Goal: Find specific page/section: Find specific page/section

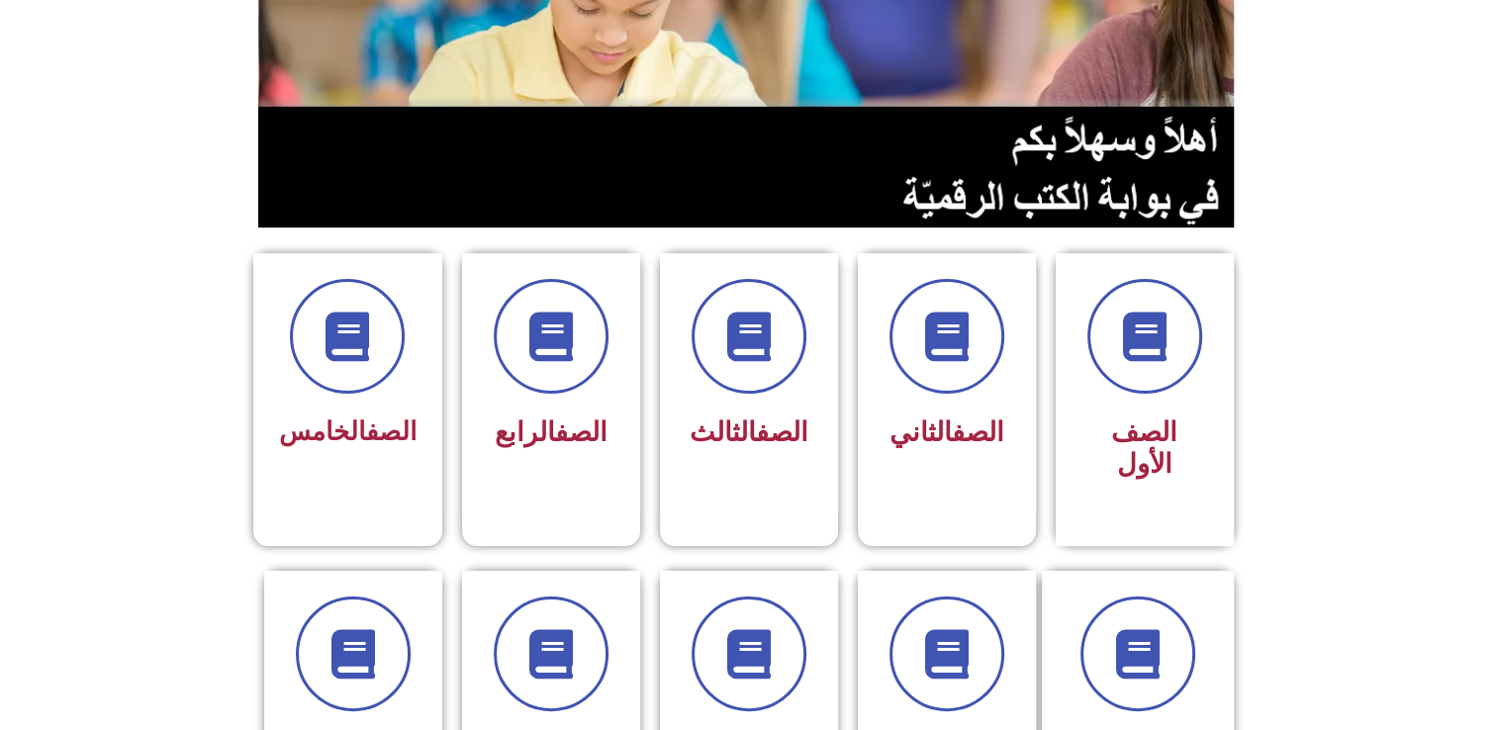
scroll to position [305, 0]
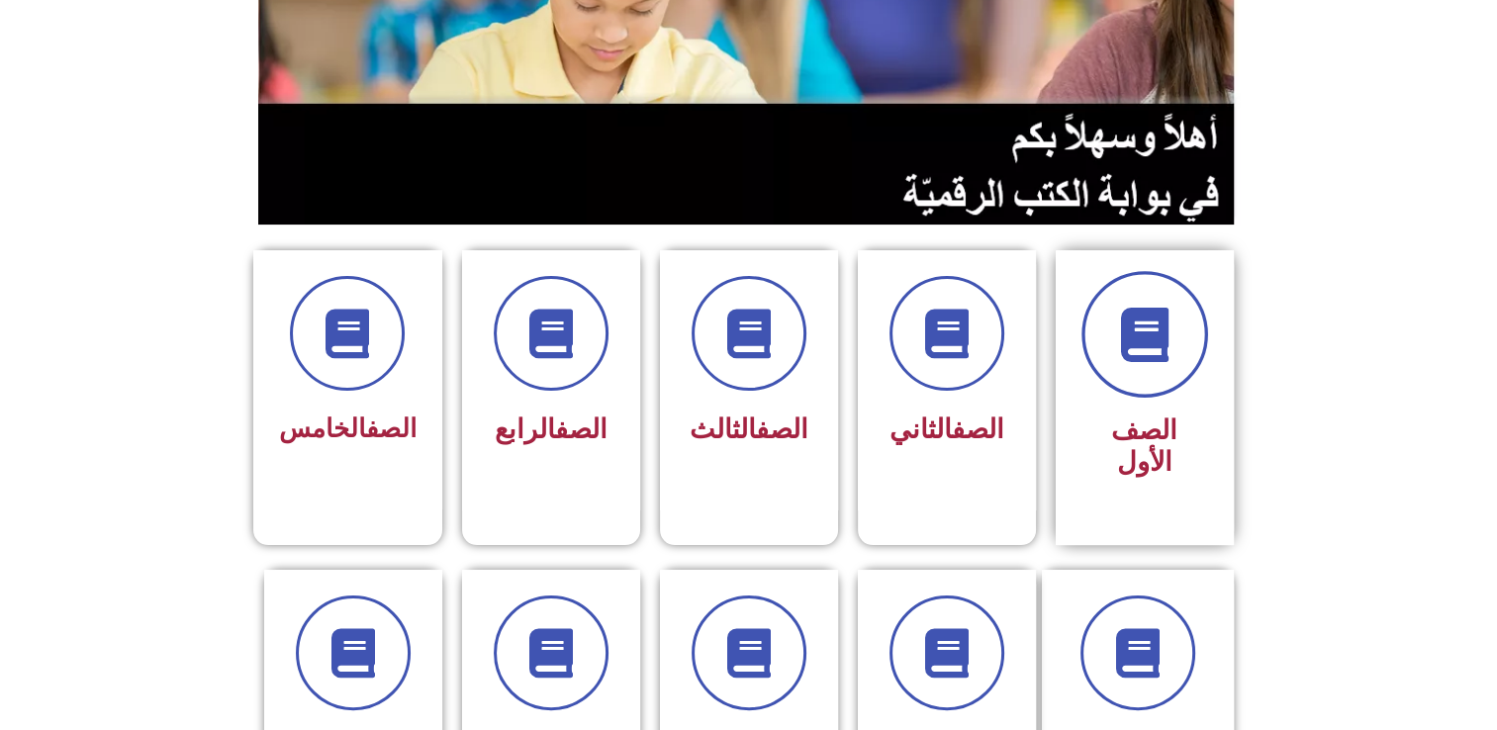
click at [1108, 350] on span at bounding box center [1145, 334] width 127 height 127
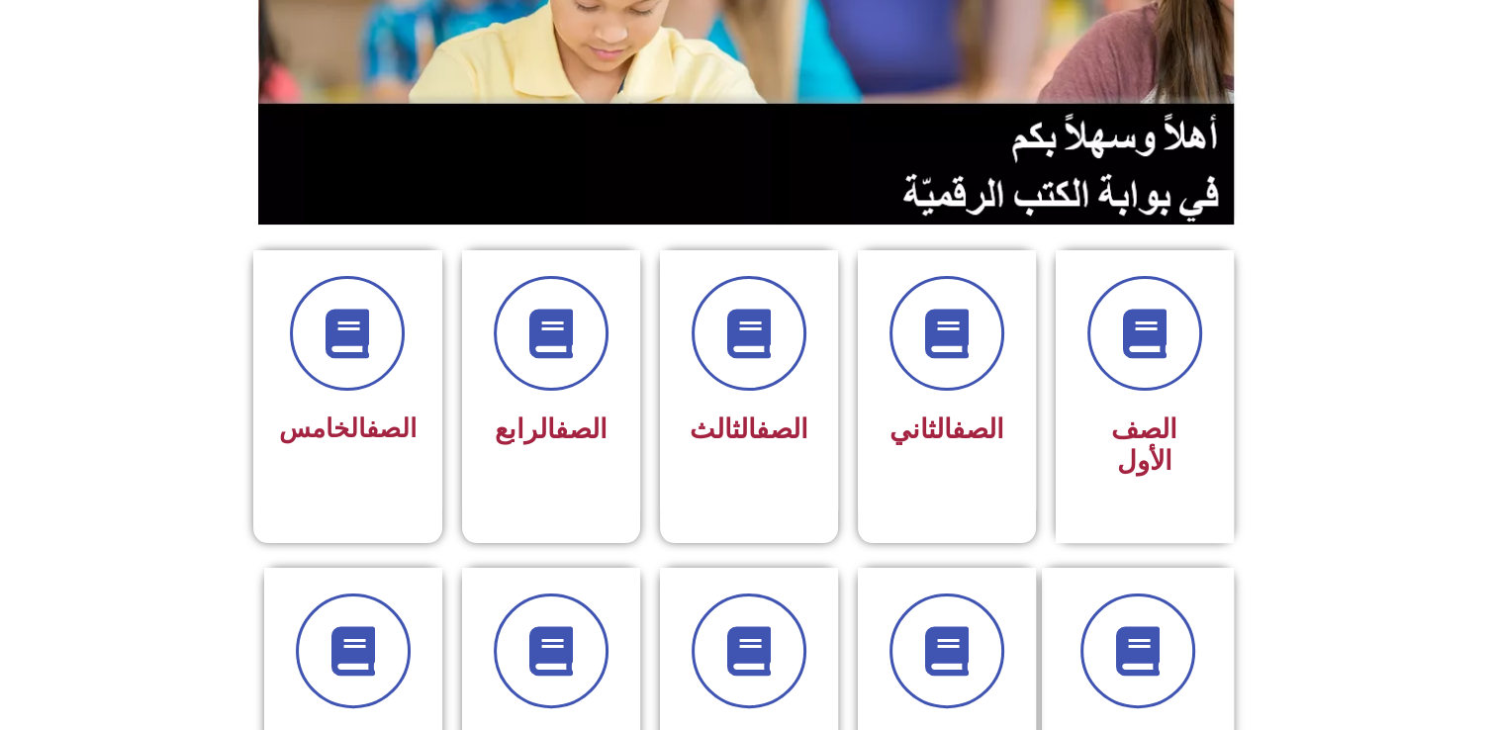
scroll to position [0, 0]
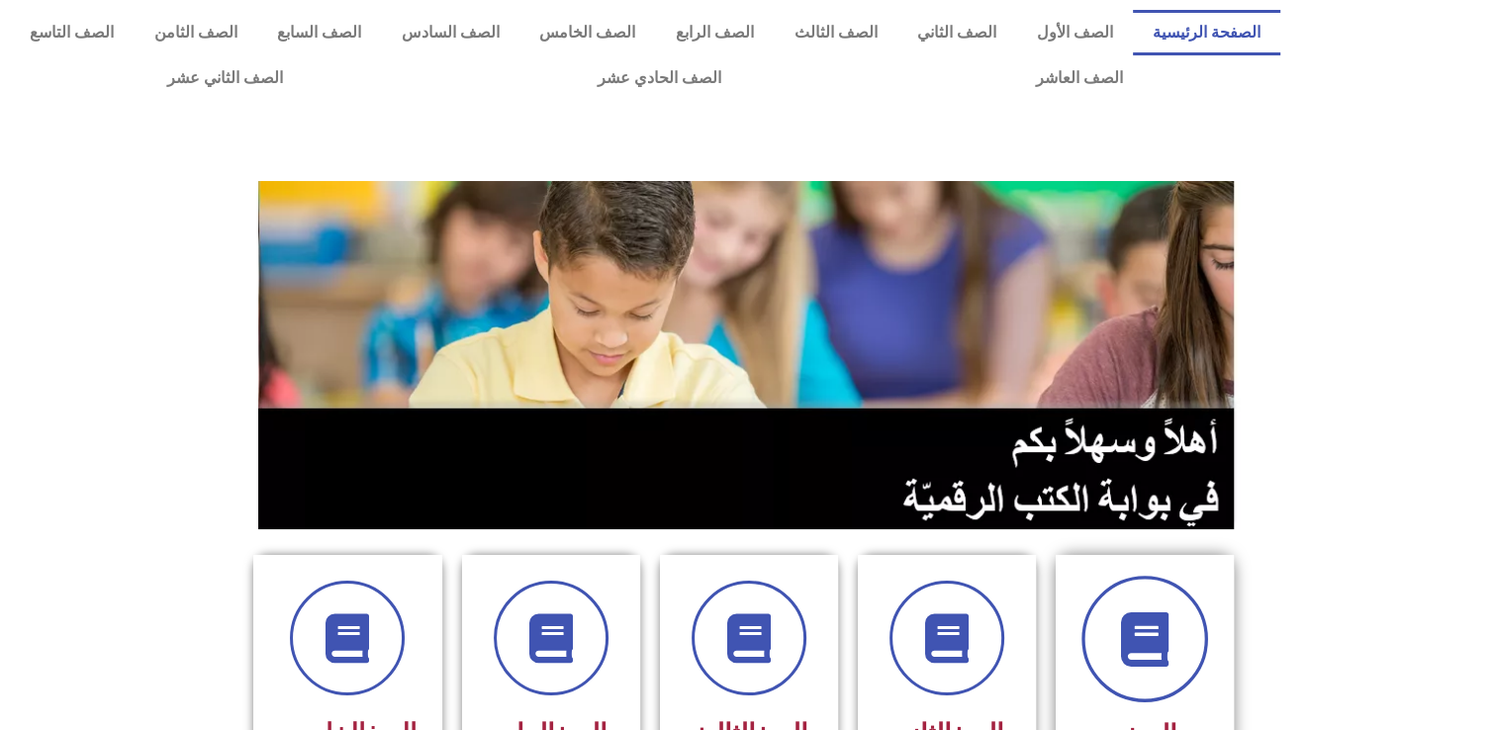
click at [1171, 641] on icon at bounding box center [1144, 640] width 54 height 54
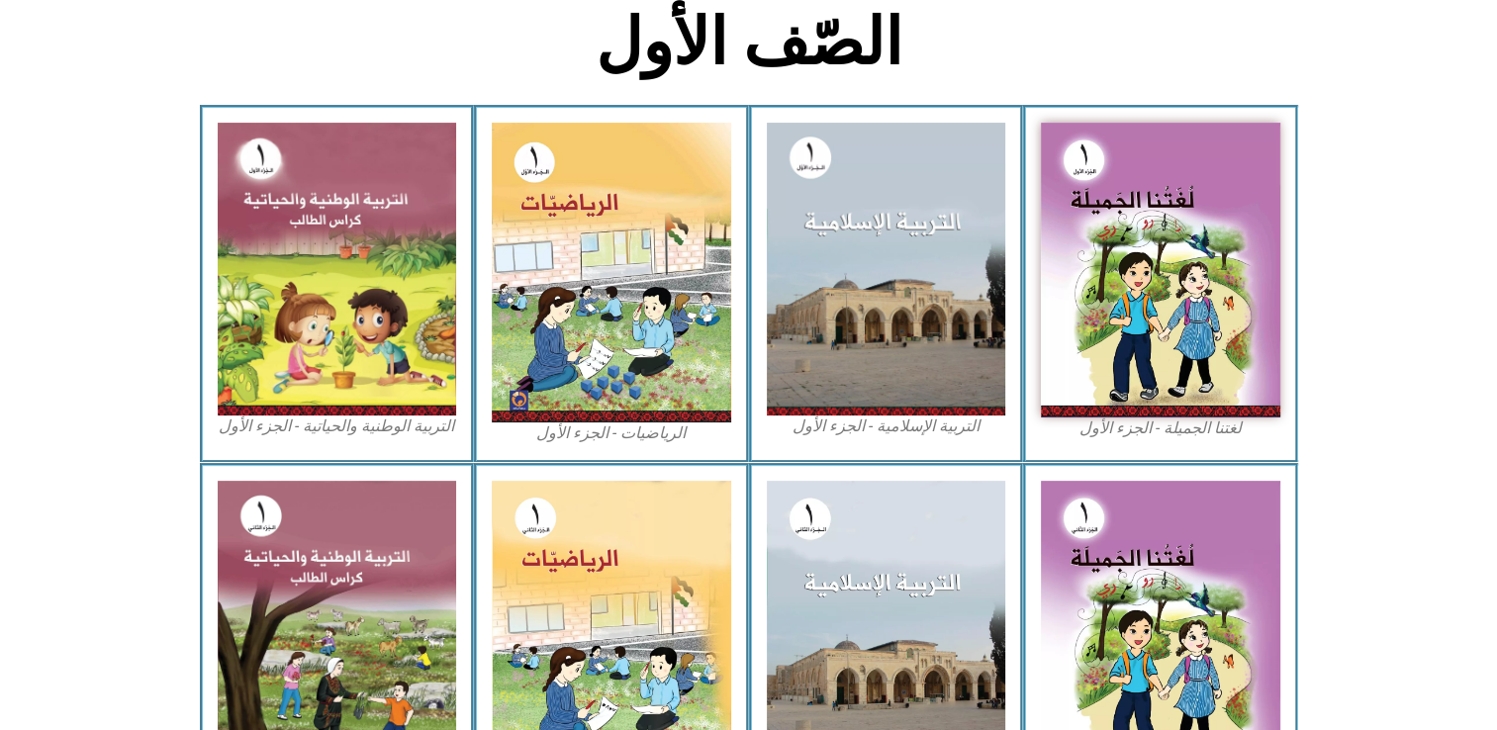
scroll to position [600, 0]
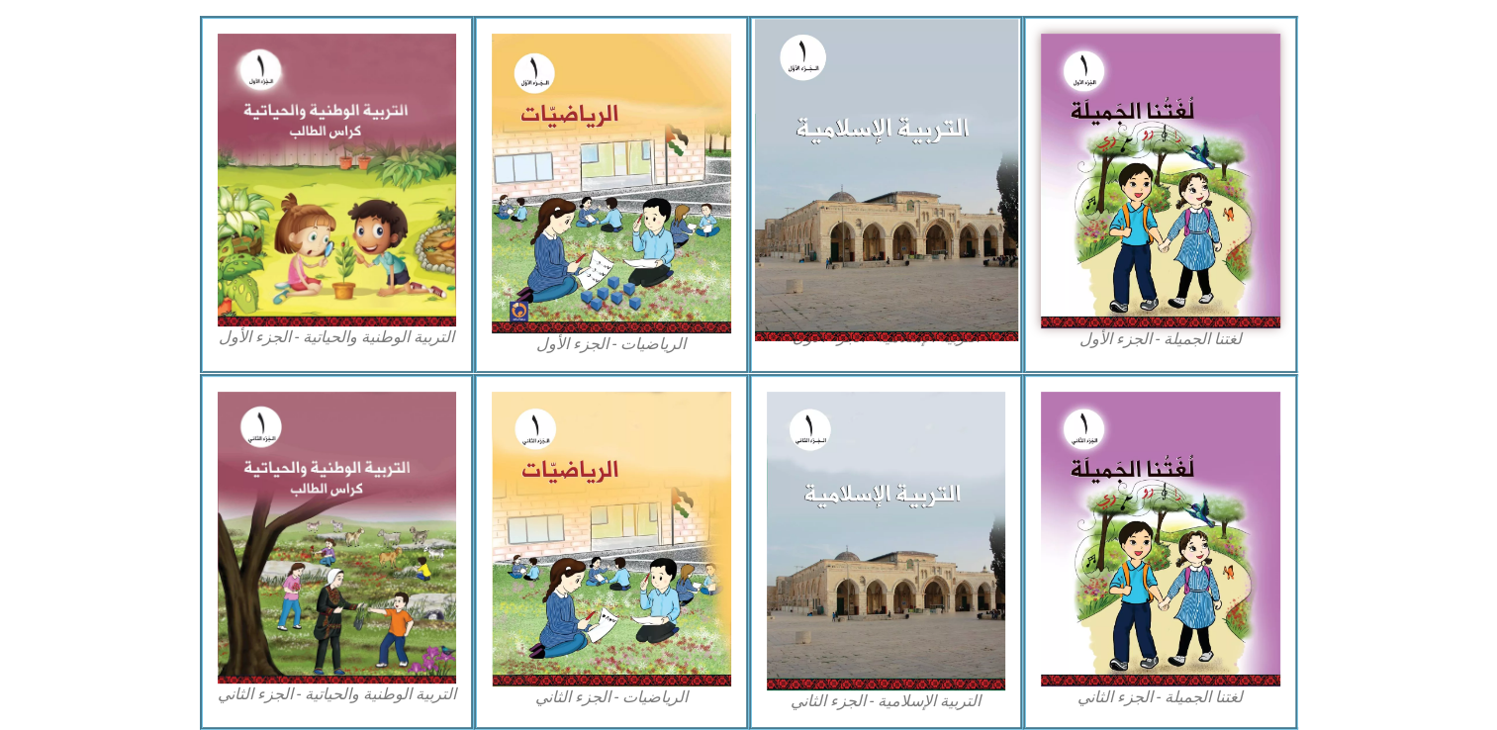
click at [945, 254] on img at bounding box center [885, 180] width 263 height 322
click at [958, 168] on img at bounding box center [885, 180] width 263 height 322
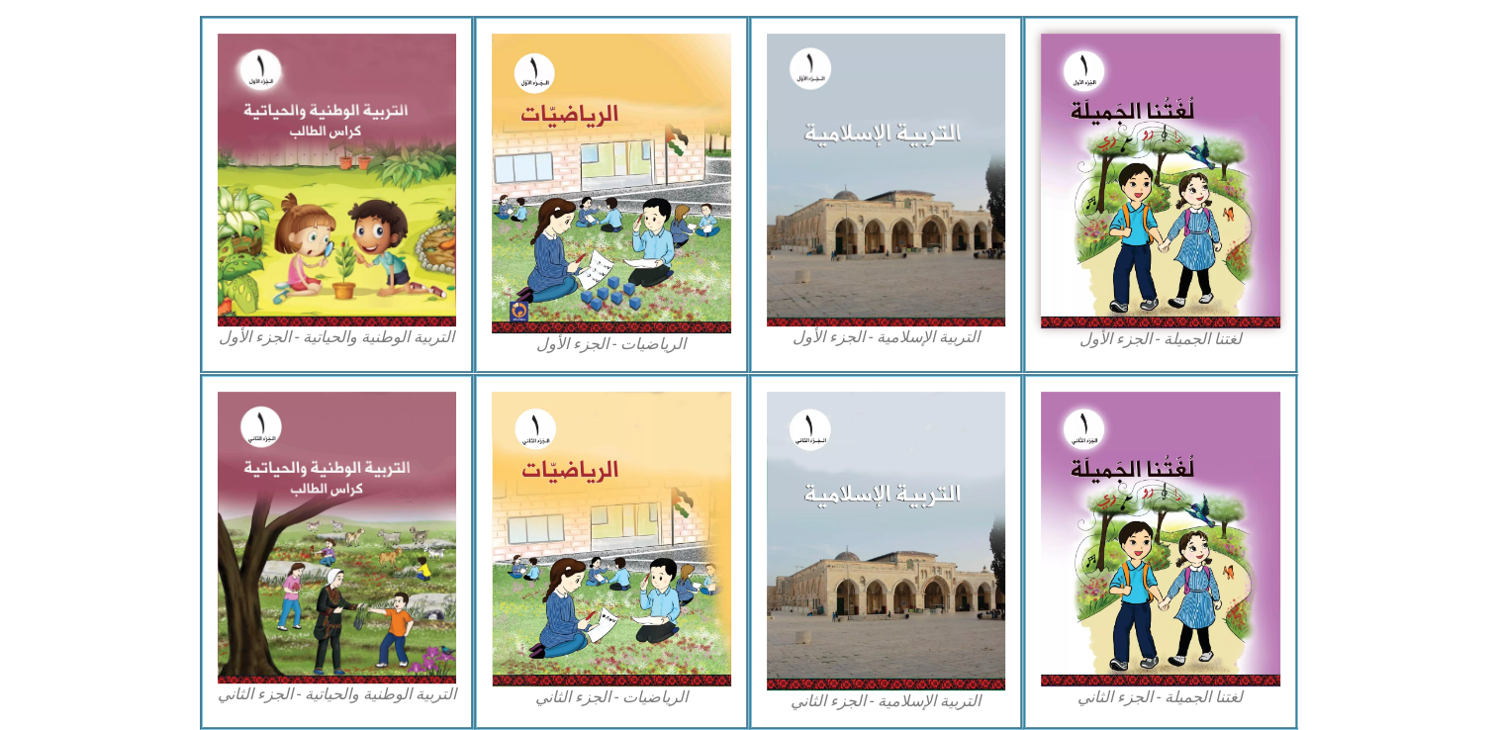
click at [892, 336] on figcaption "التربية الإسلامية - الجزء الأول" at bounding box center [886, 338] width 239 height 22
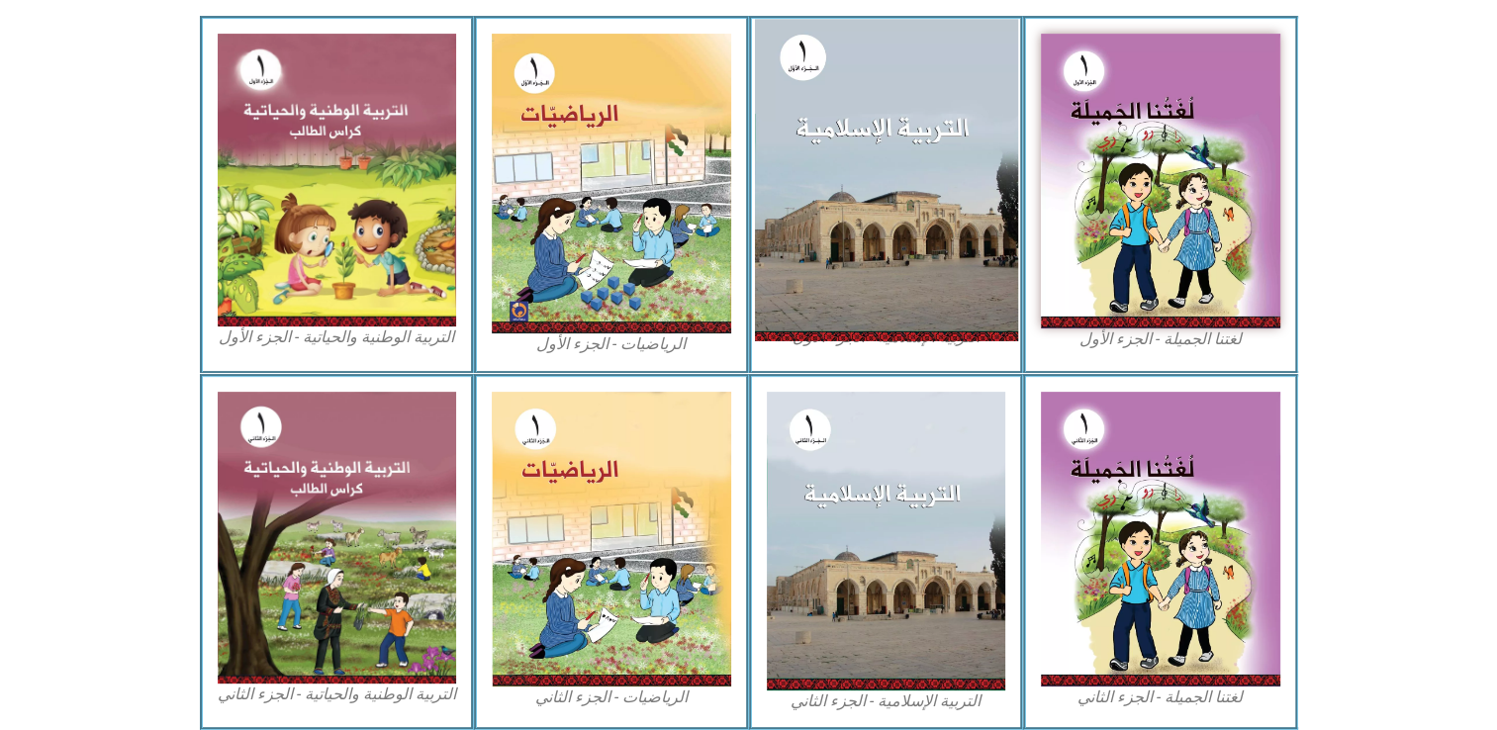
click at [908, 220] on img at bounding box center [885, 180] width 263 height 322
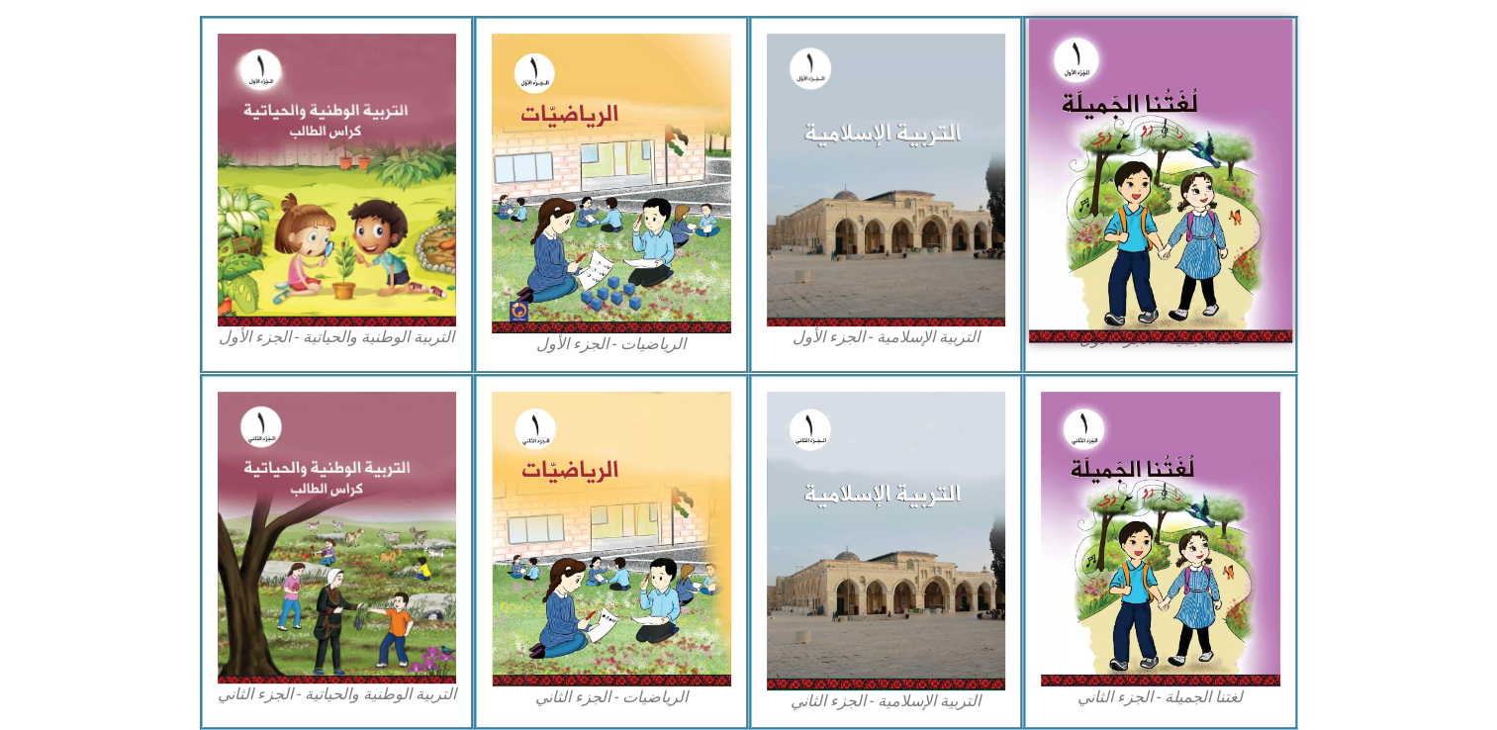
click at [1125, 123] on img at bounding box center [1160, 181] width 263 height 325
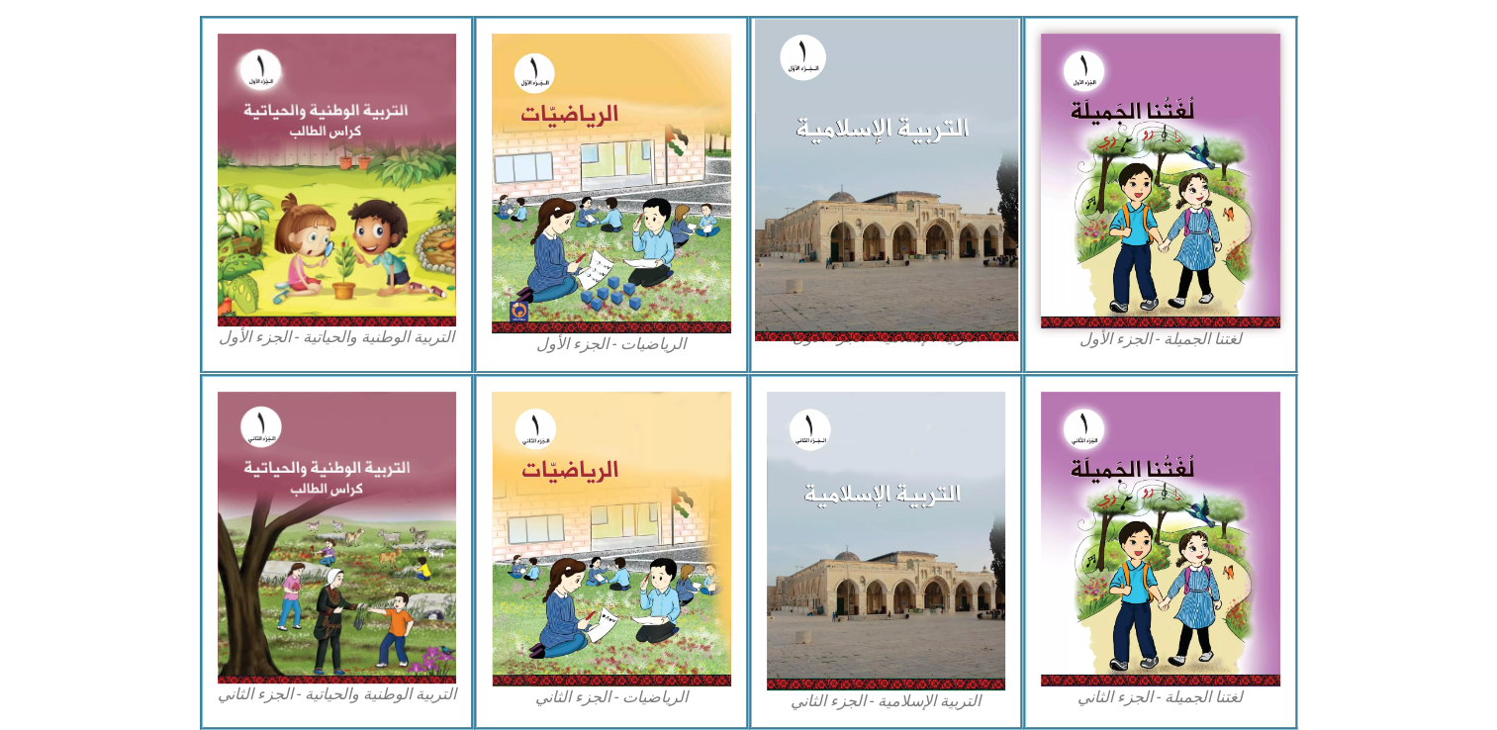
click at [978, 86] on img at bounding box center [885, 180] width 263 height 322
click at [792, 53] on img at bounding box center [885, 180] width 263 height 322
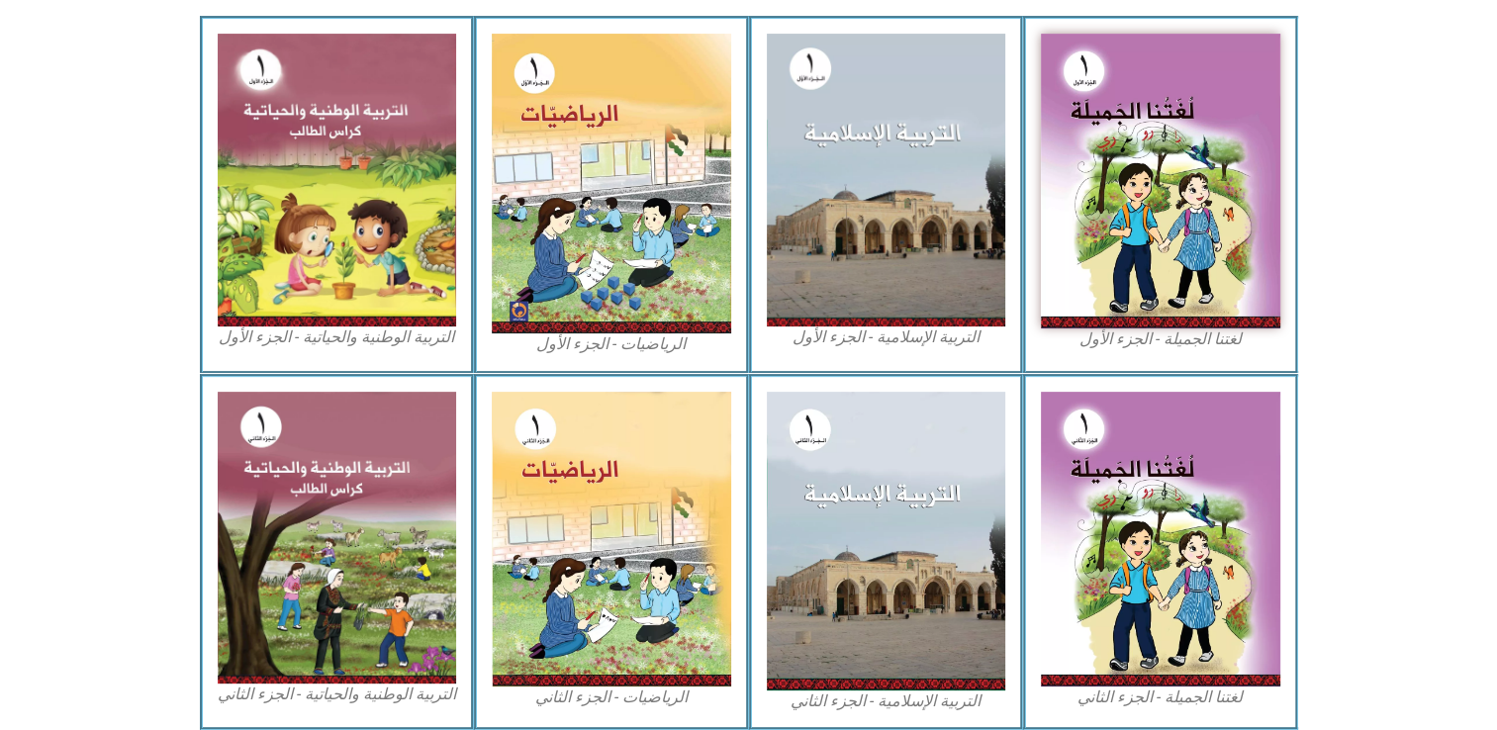
click at [870, 352] on div "التربية الإسلامية - الجزء الأول" at bounding box center [886, 194] width 275 height 357
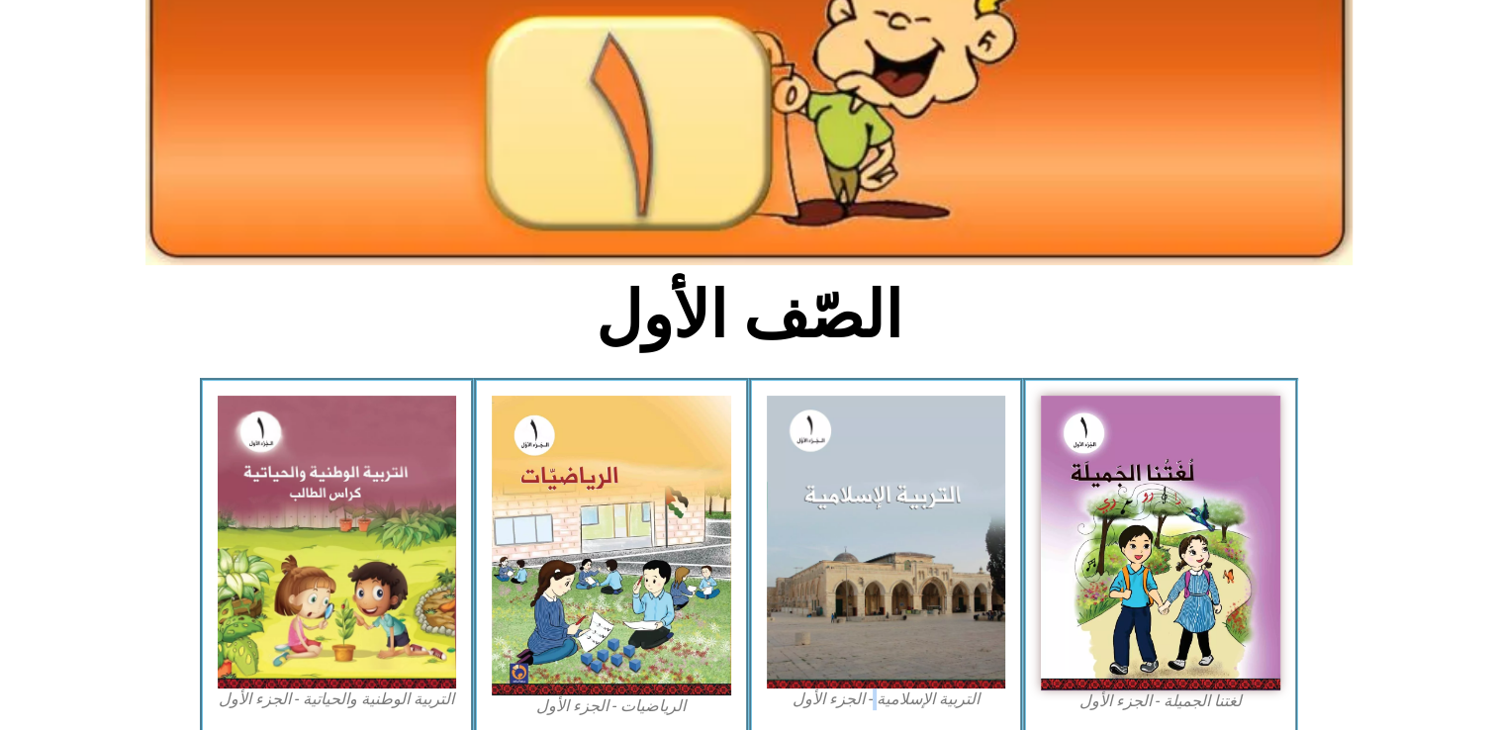
scroll to position [0, 0]
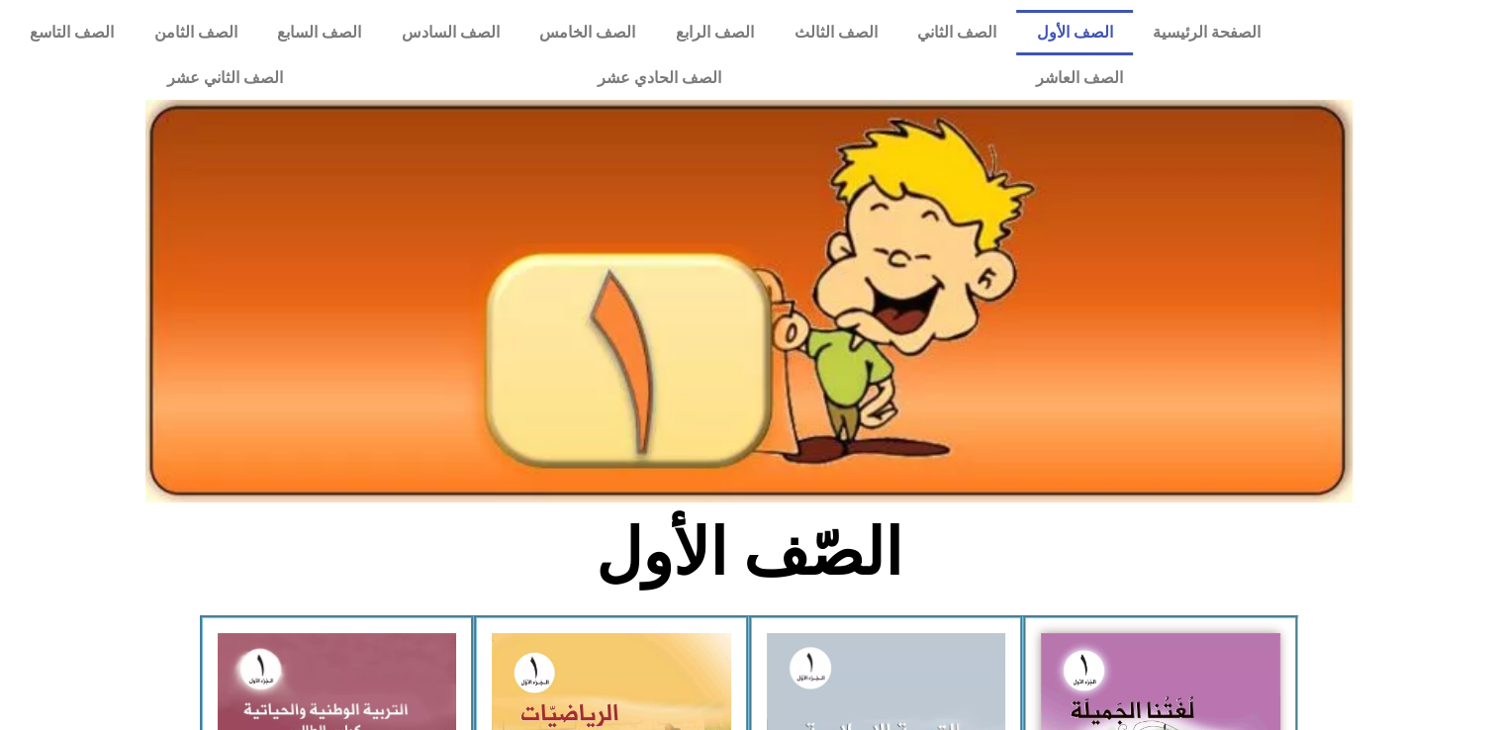
click at [1091, 33] on link "الصف الأول" at bounding box center [1074, 33] width 117 height 46
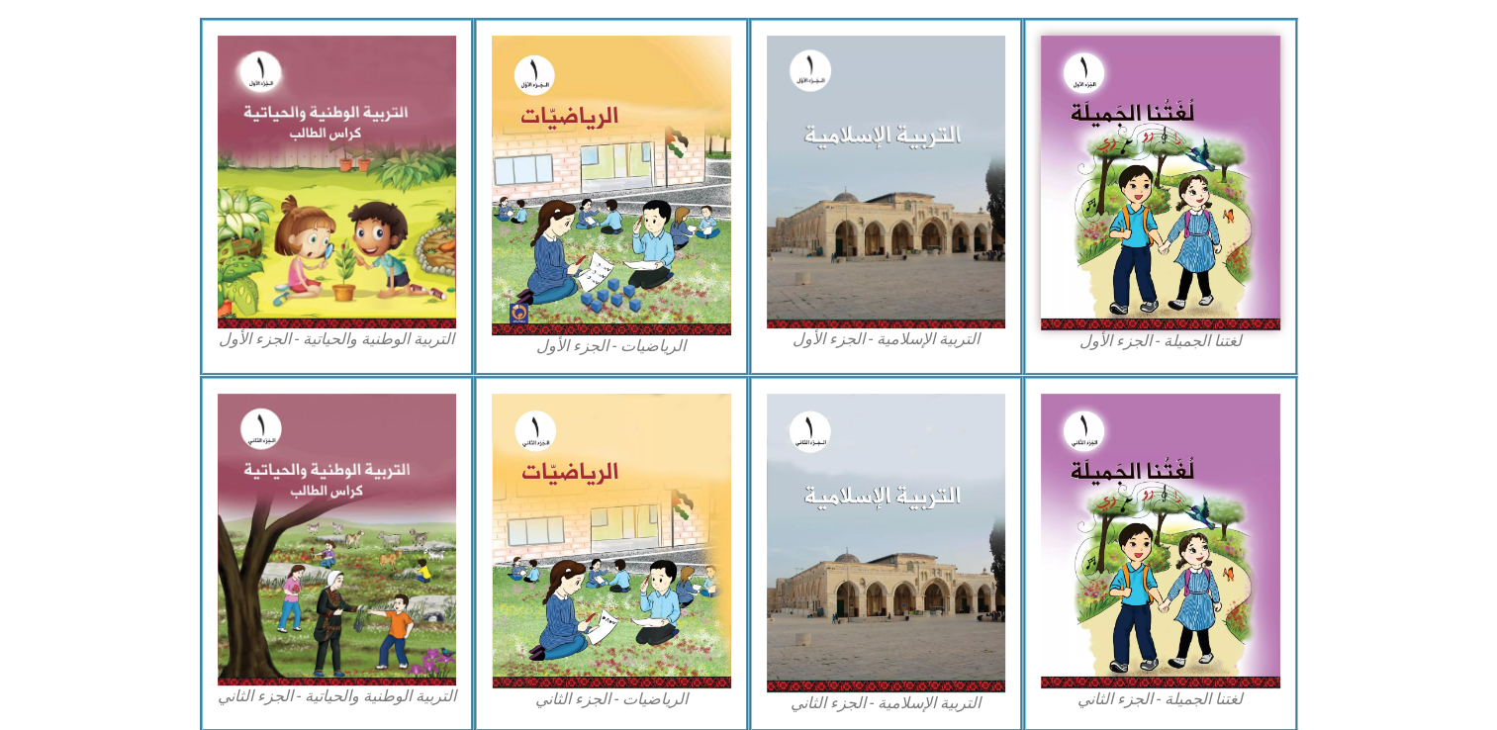
scroll to position [600, 0]
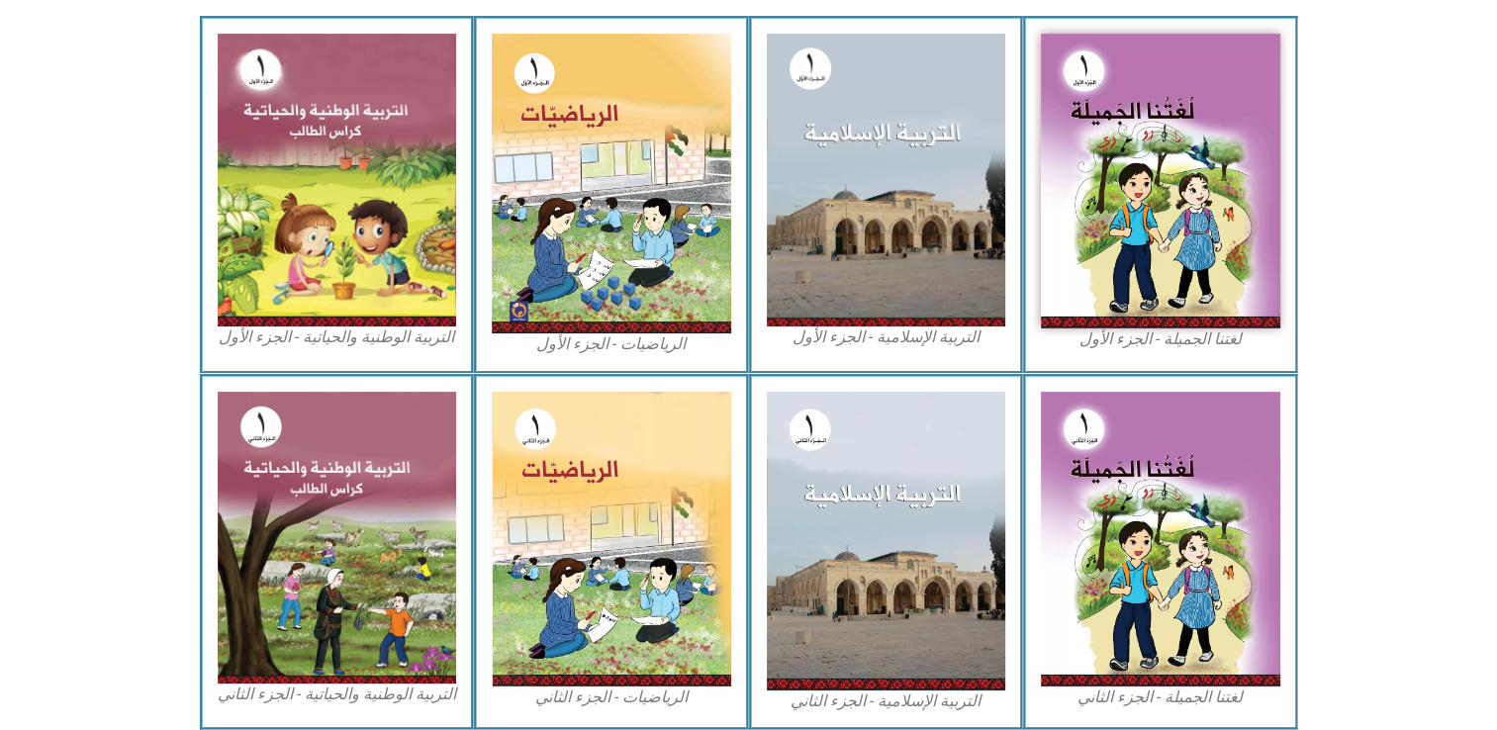
click at [792, 503] on img at bounding box center [886, 541] width 239 height 299
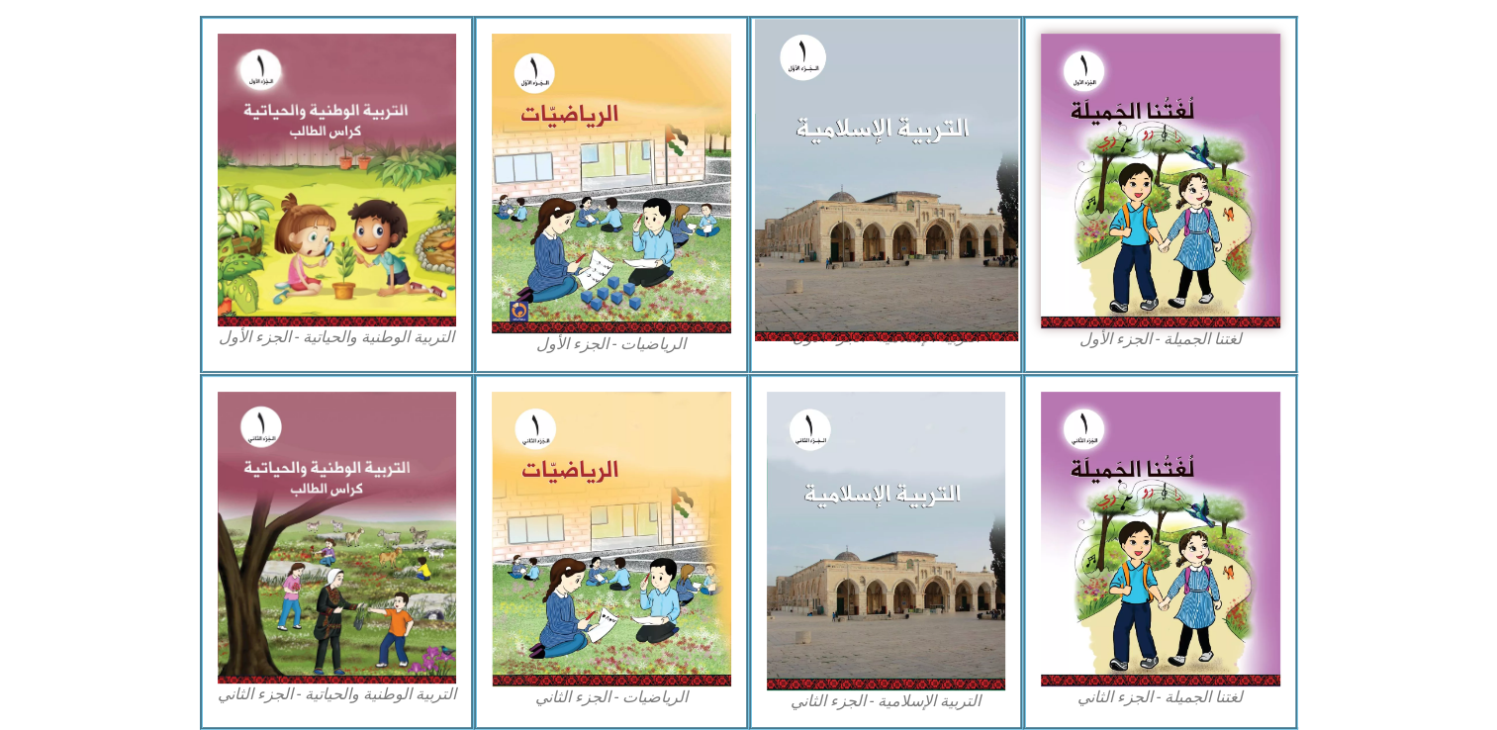
click at [848, 193] on img at bounding box center [885, 180] width 263 height 322
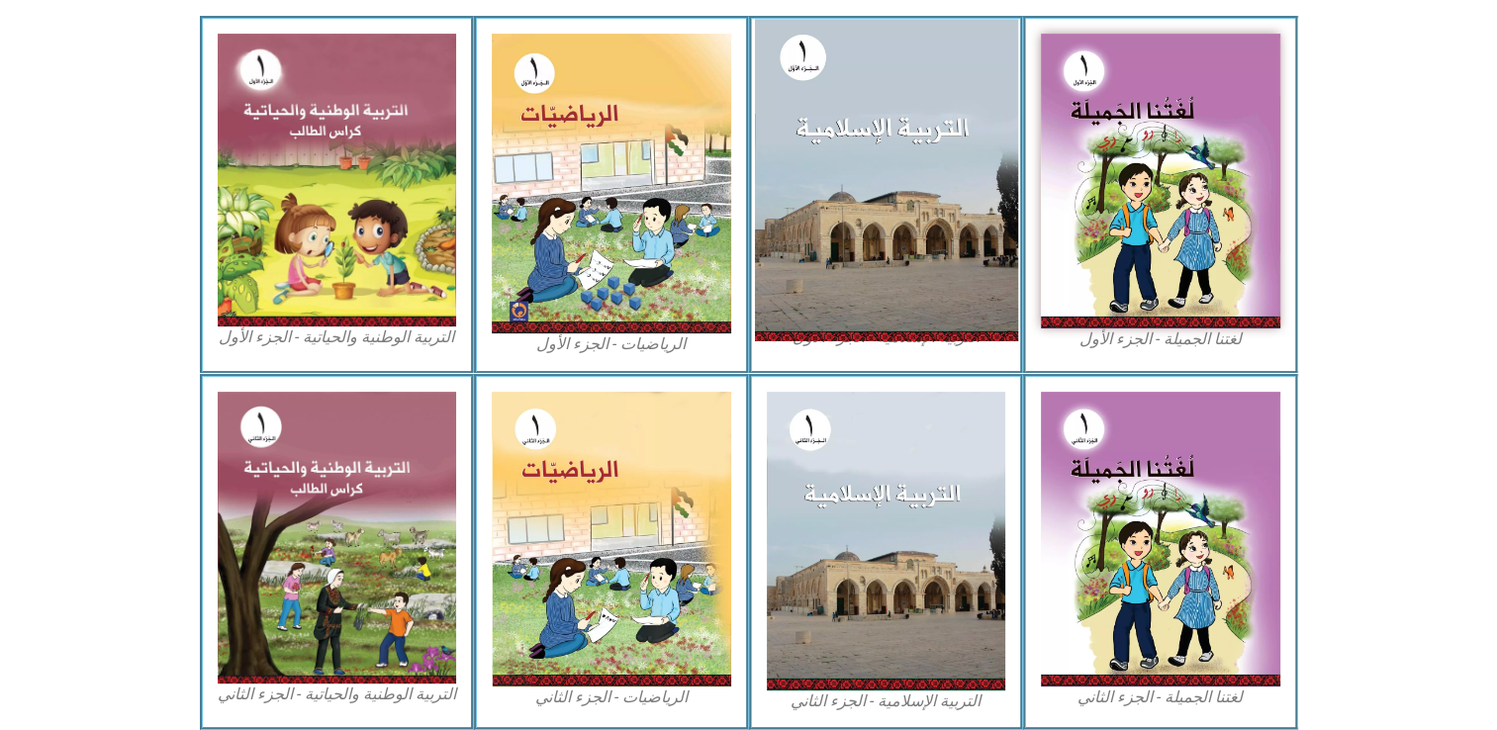
click at [848, 193] on img at bounding box center [885, 180] width 263 height 322
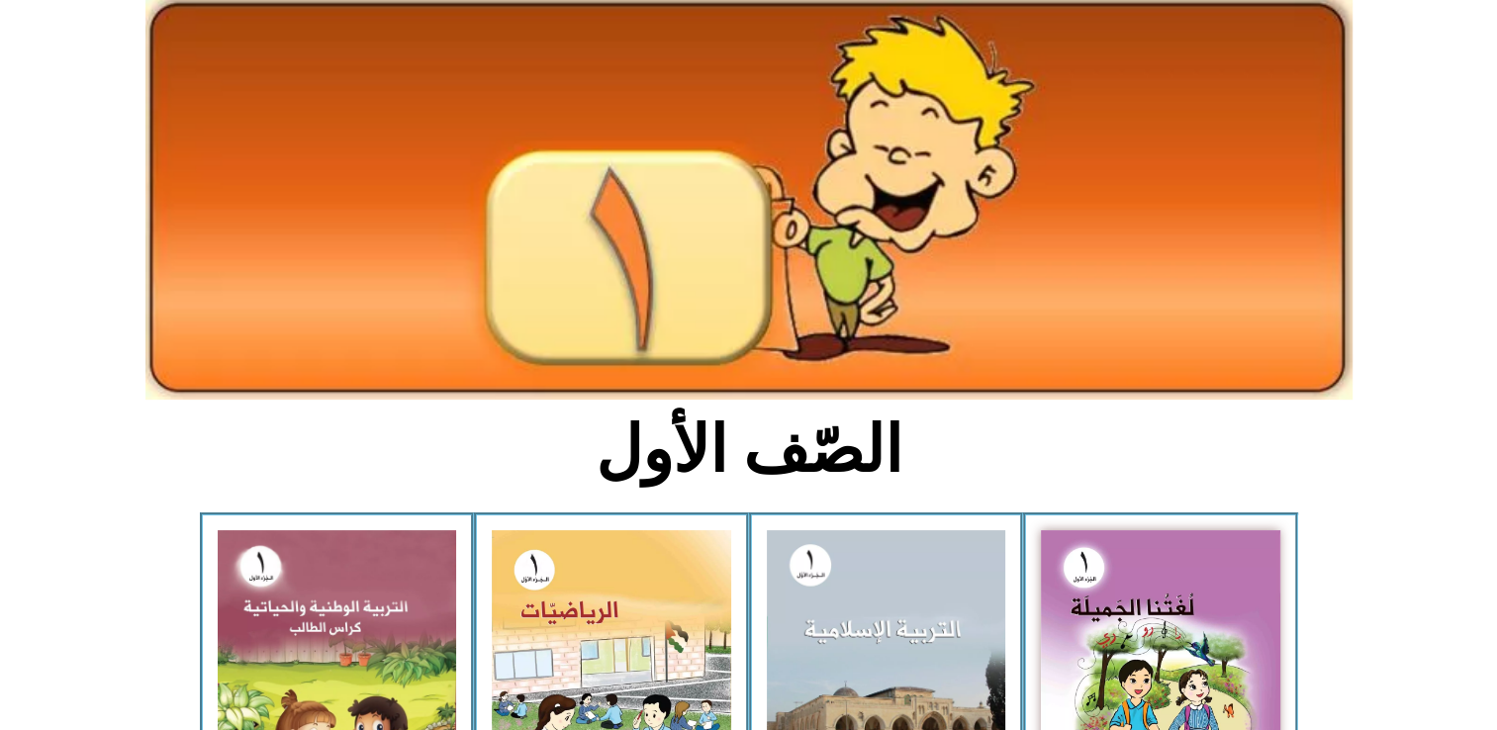
scroll to position [0, 0]
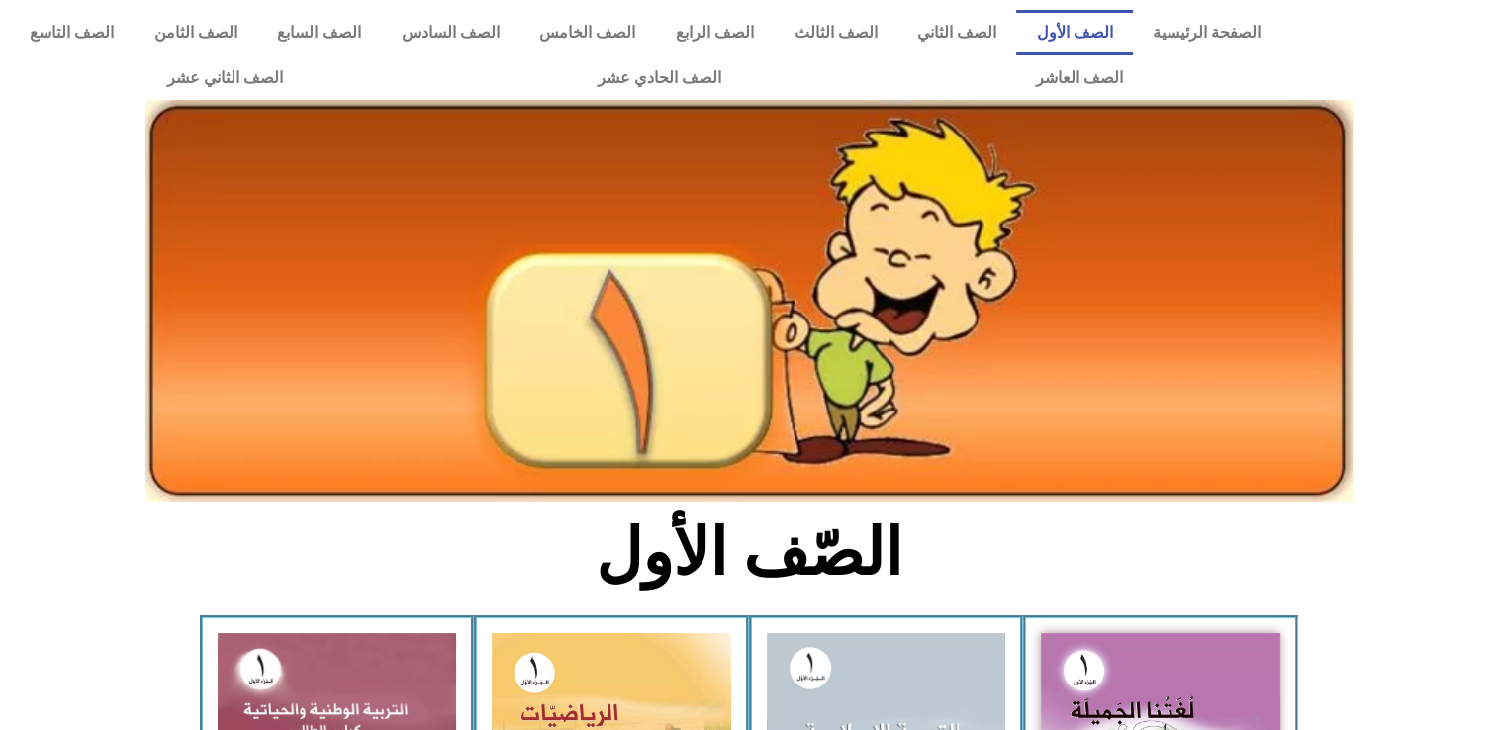
click at [1089, 40] on link "الصف الأول" at bounding box center [1074, 33] width 117 height 46
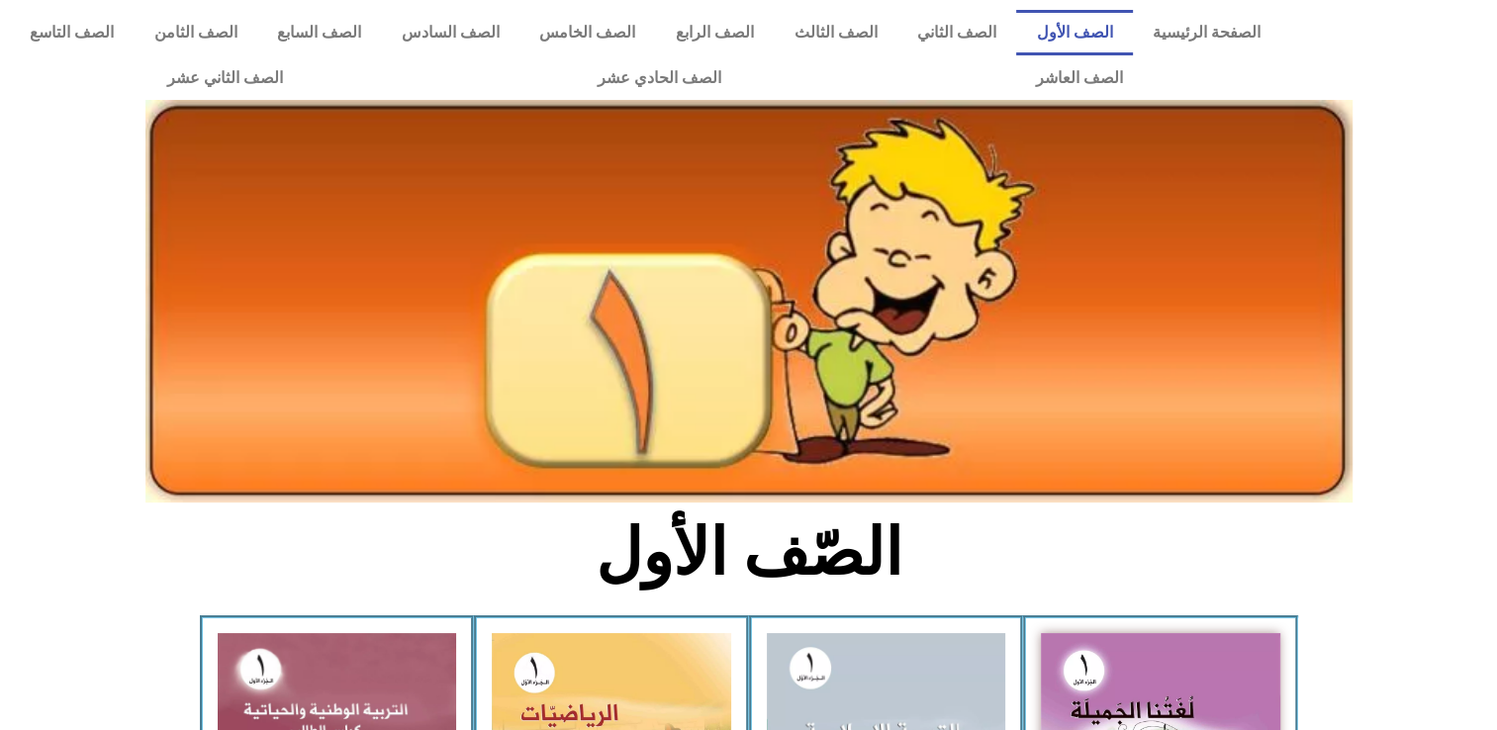
click at [709, 369] on img at bounding box center [748, 301] width 1207 height 403
click at [983, 28] on link "الصف الثاني" at bounding box center [958, 33] width 120 height 46
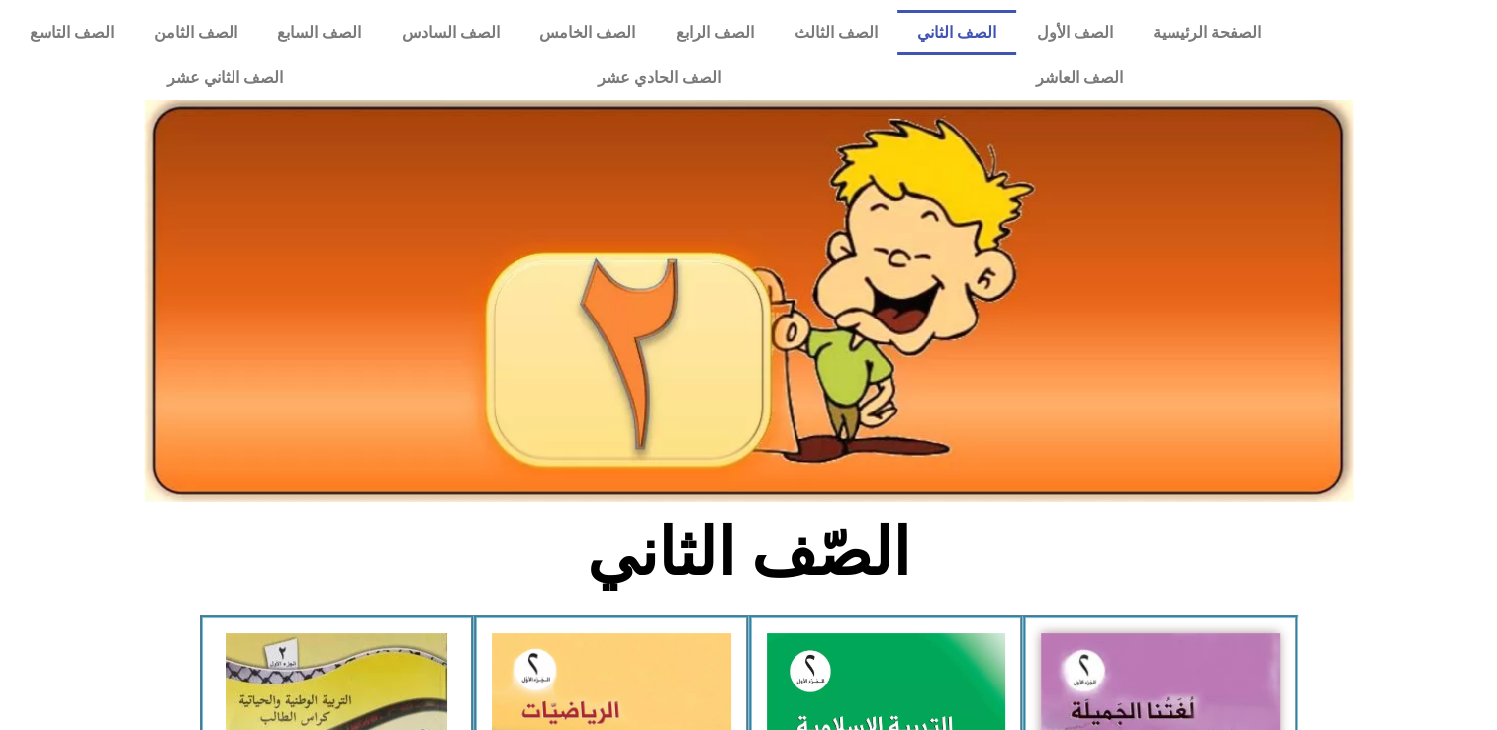
click at [966, 220] on img at bounding box center [748, 301] width 1207 height 403
click at [1082, 26] on link "الصف الأول" at bounding box center [1074, 33] width 117 height 46
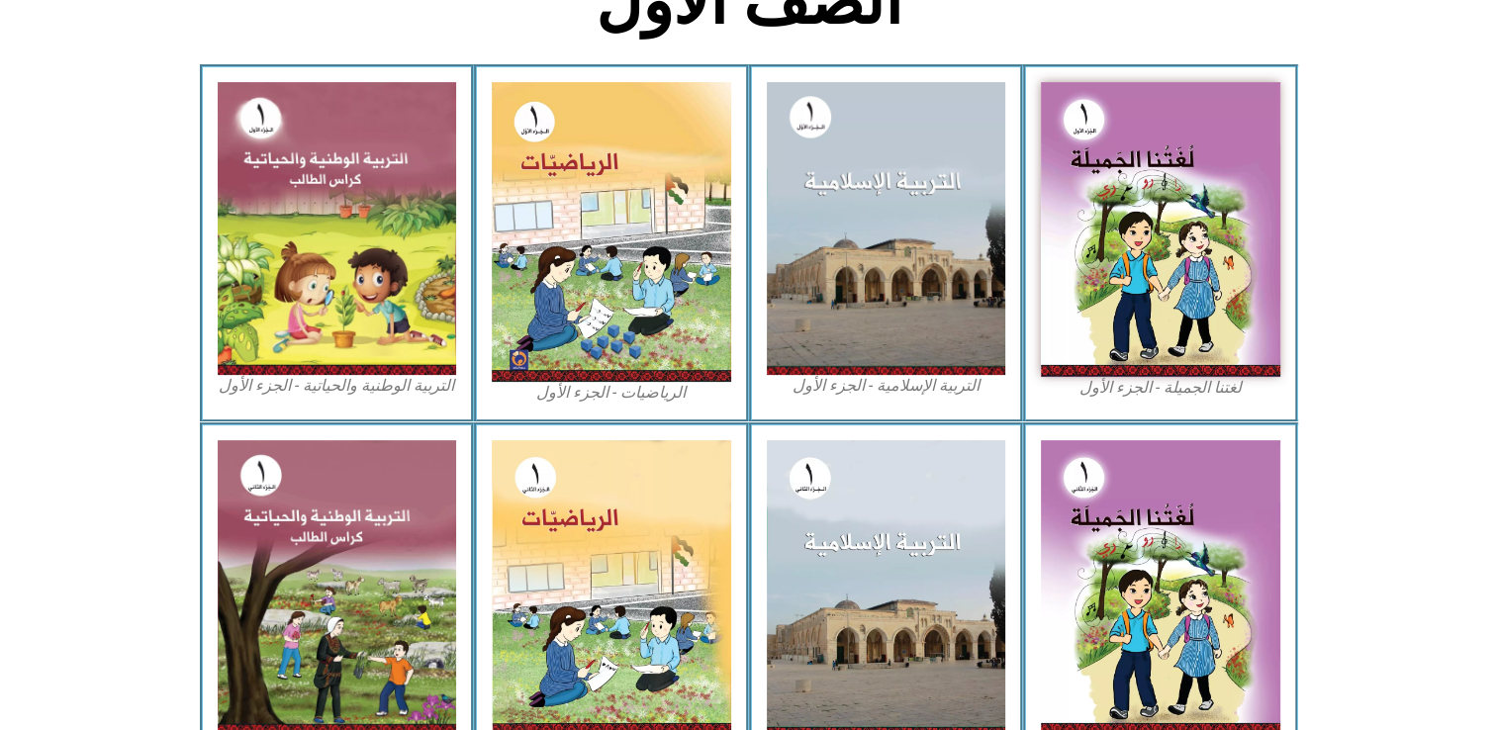
scroll to position [600, 0]
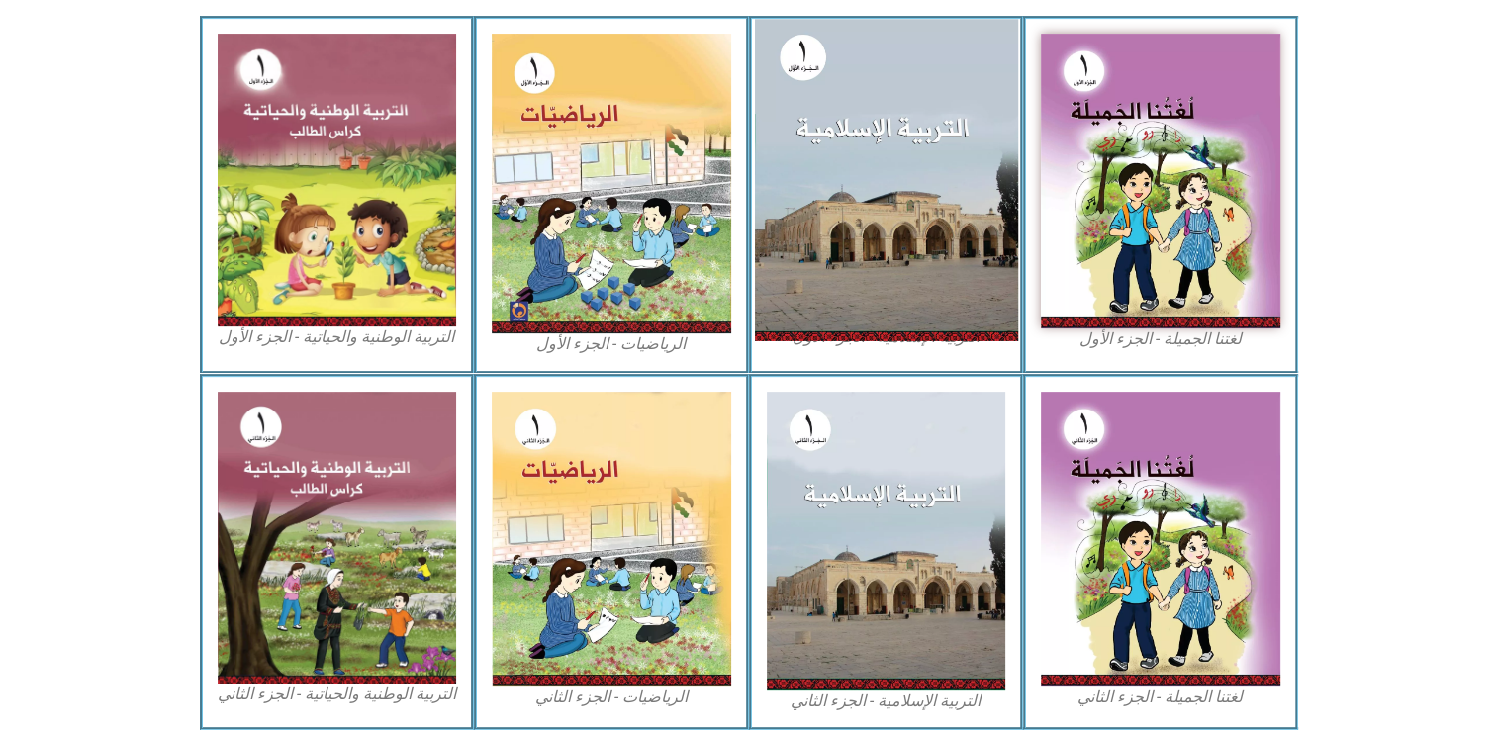
click at [849, 149] on img at bounding box center [885, 180] width 263 height 322
click at [930, 110] on img at bounding box center [885, 180] width 263 height 322
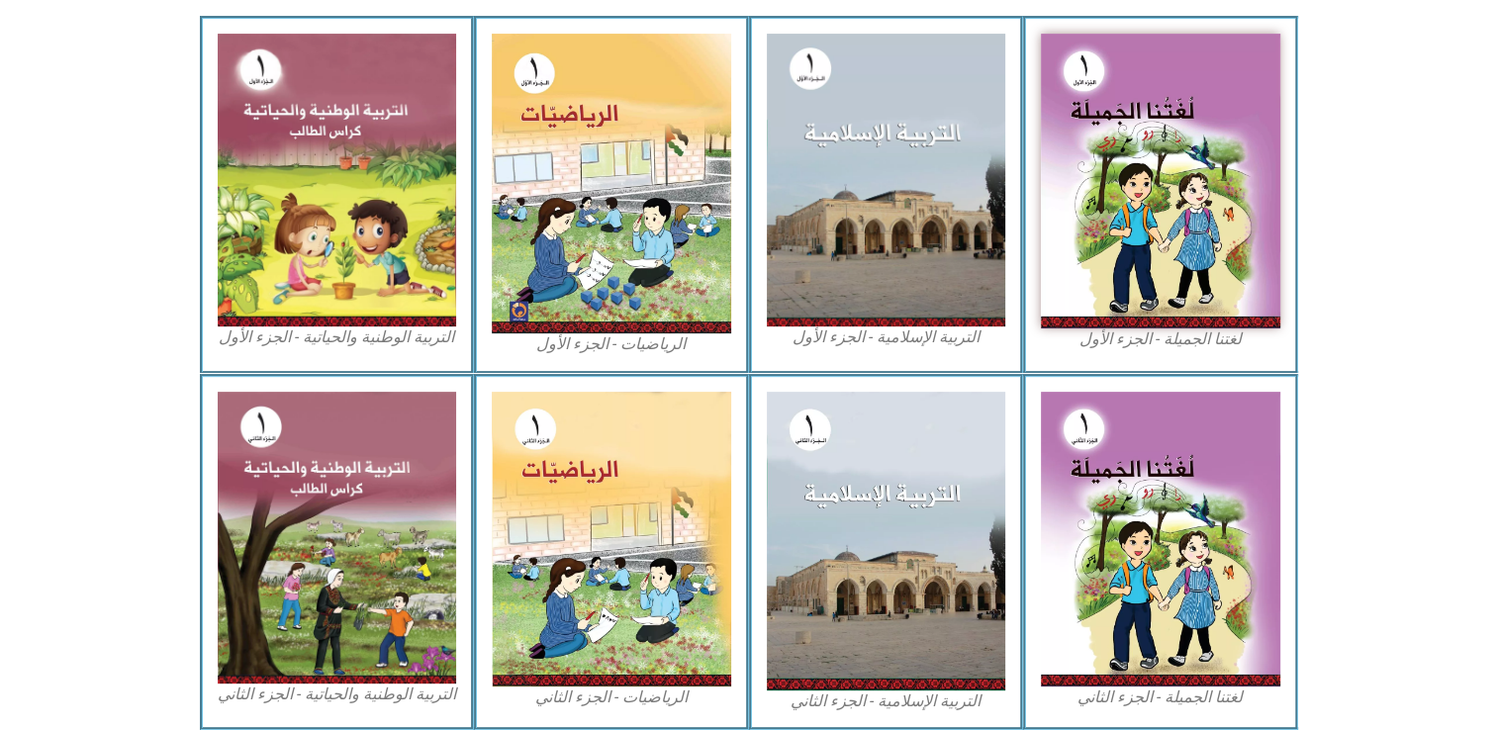
click at [915, 336] on figcaption "التربية الإسلامية - الجزء الأول" at bounding box center [886, 338] width 239 height 22
